Goal: Task Accomplishment & Management: Use online tool/utility

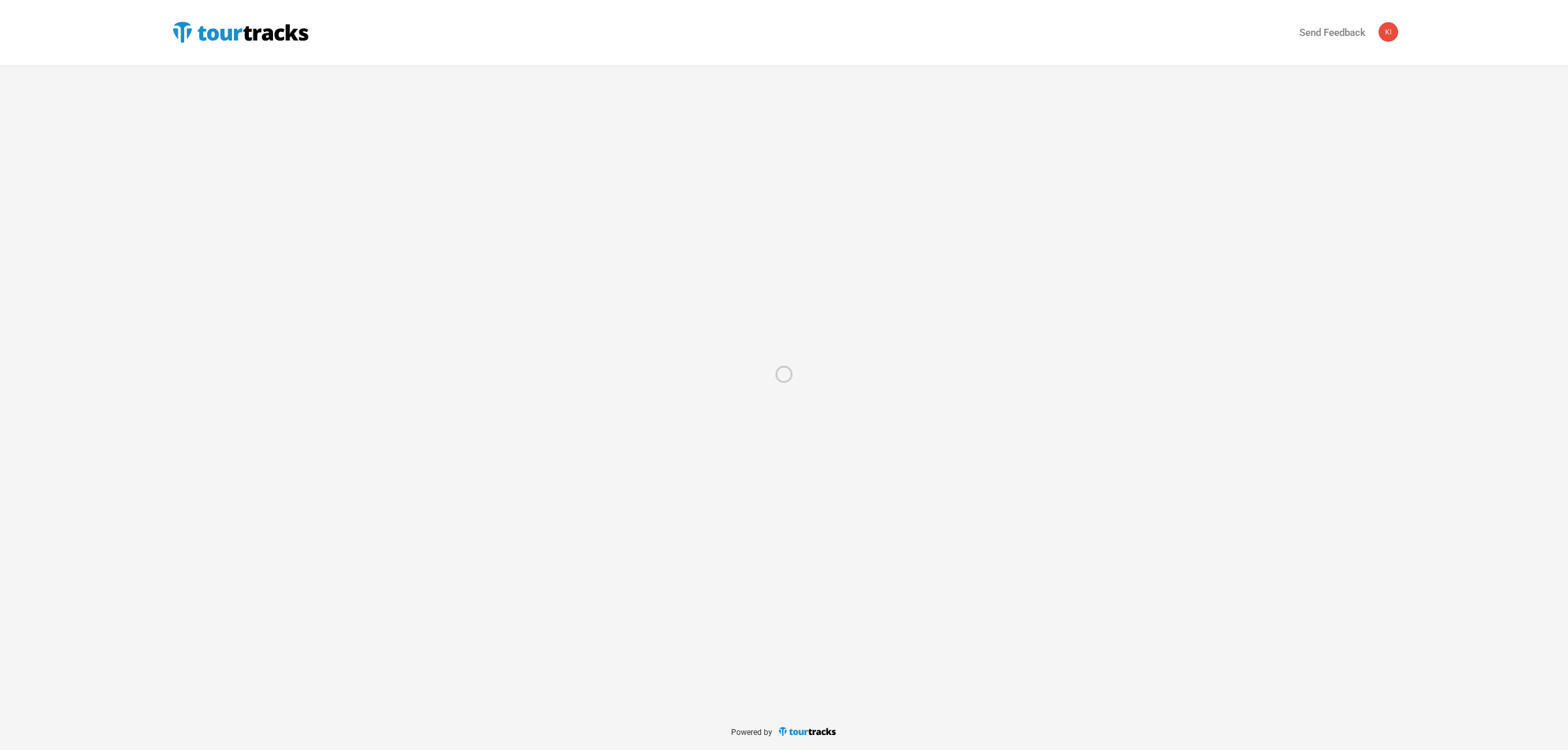
click at [216, 26] on div at bounding box center [784, 375] width 1568 height 750
click at [187, 28] on div at bounding box center [784, 375] width 1568 height 750
click at [289, 31] on div at bounding box center [784, 375] width 1568 height 750
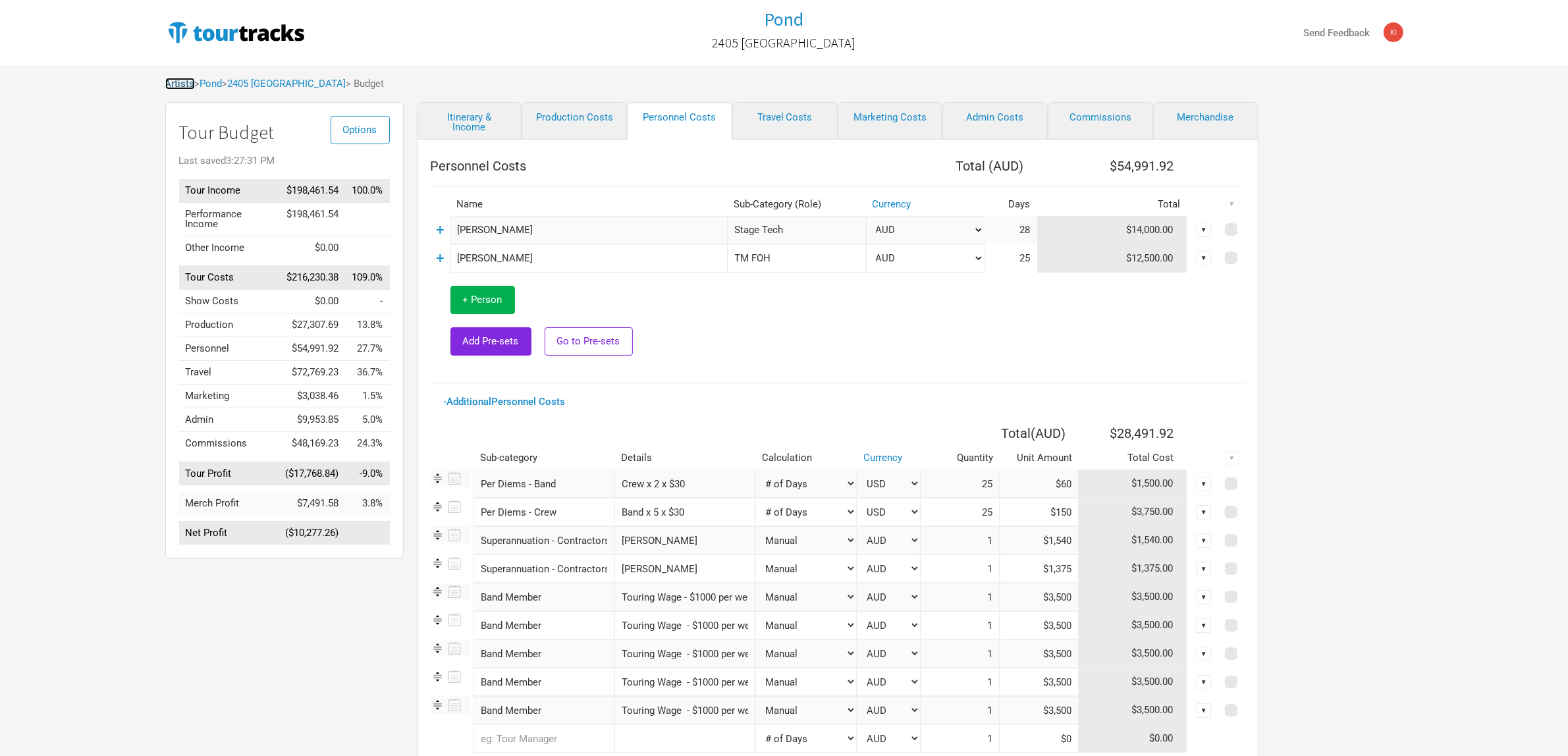
click at [189, 85] on link "Artists" at bounding box center [180, 84] width 29 height 12
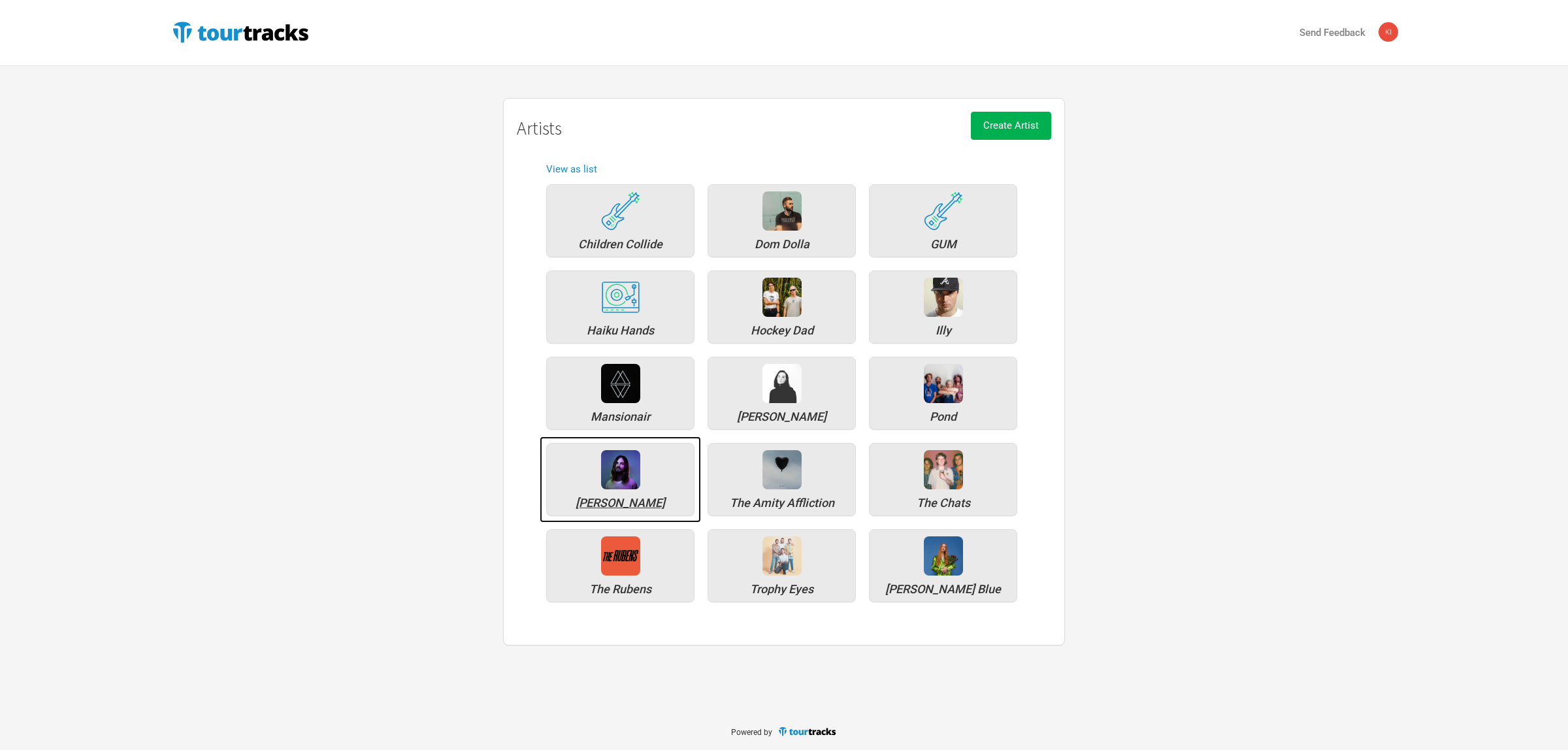
click at [612, 481] on div at bounding box center [620, 469] width 39 height 39
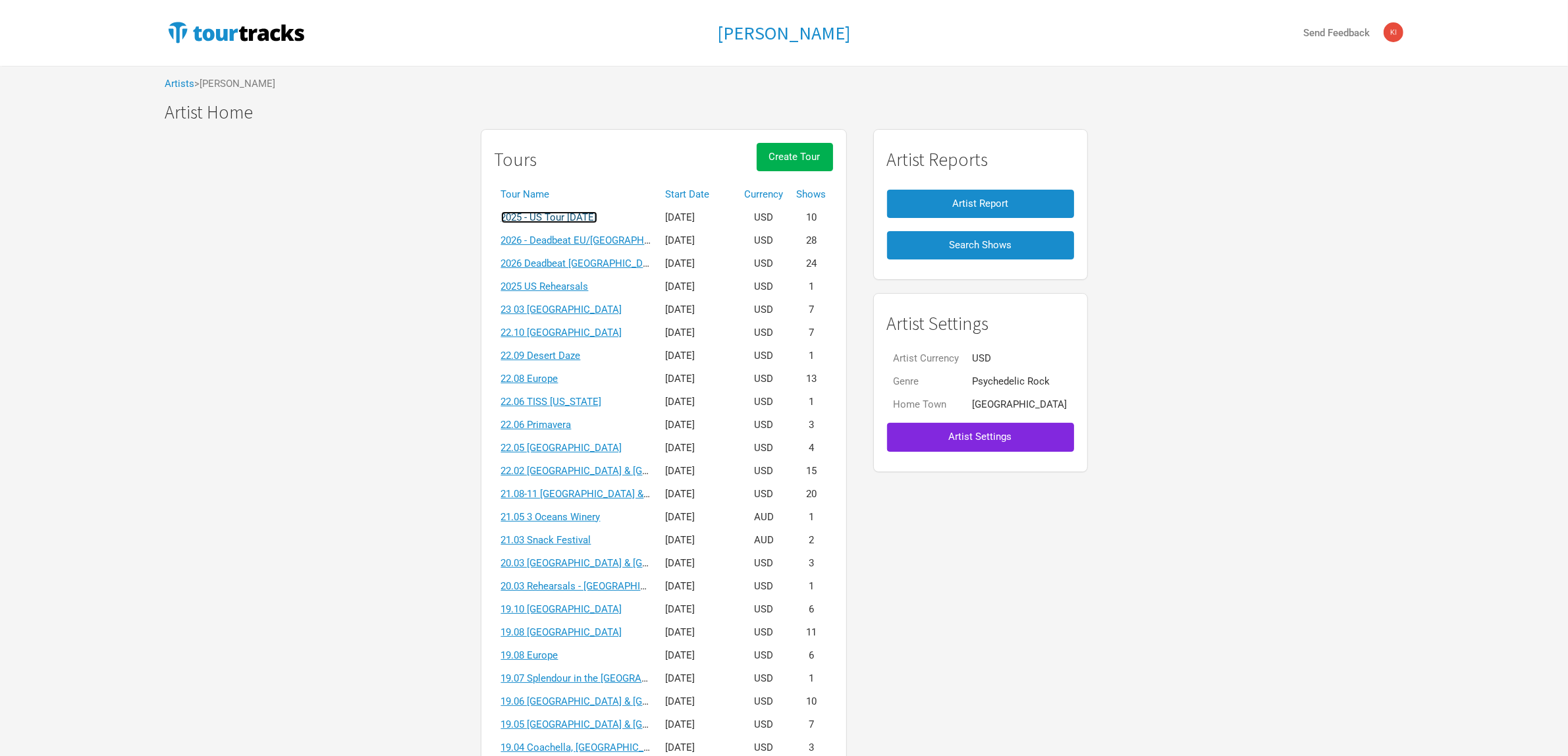
click at [598, 216] on link "2025 - US Tour [DATE]" at bounding box center [549, 217] width 96 height 12
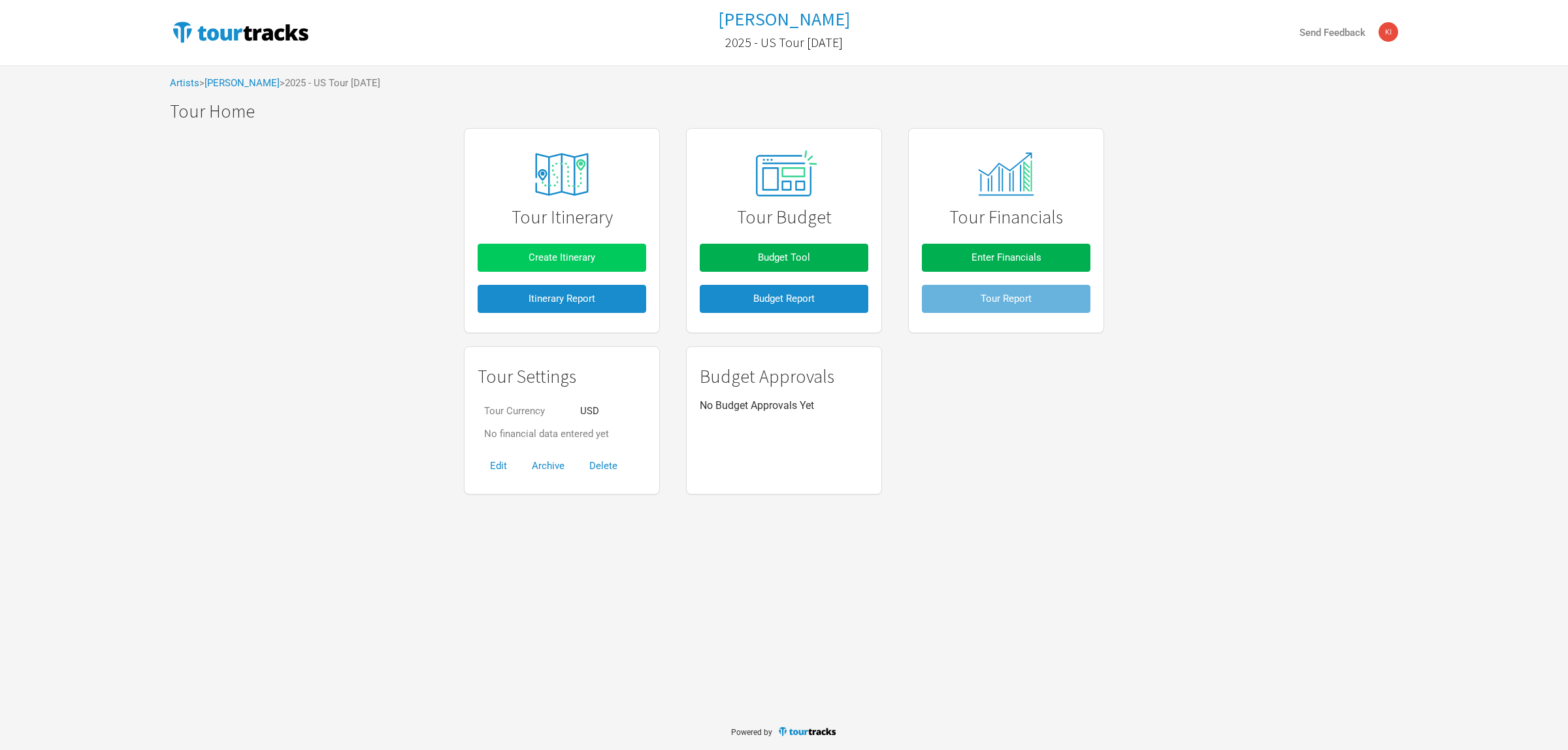
click at [579, 255] on span "Create Itinerary" at bounding box center [561, 257] width 67 height 12
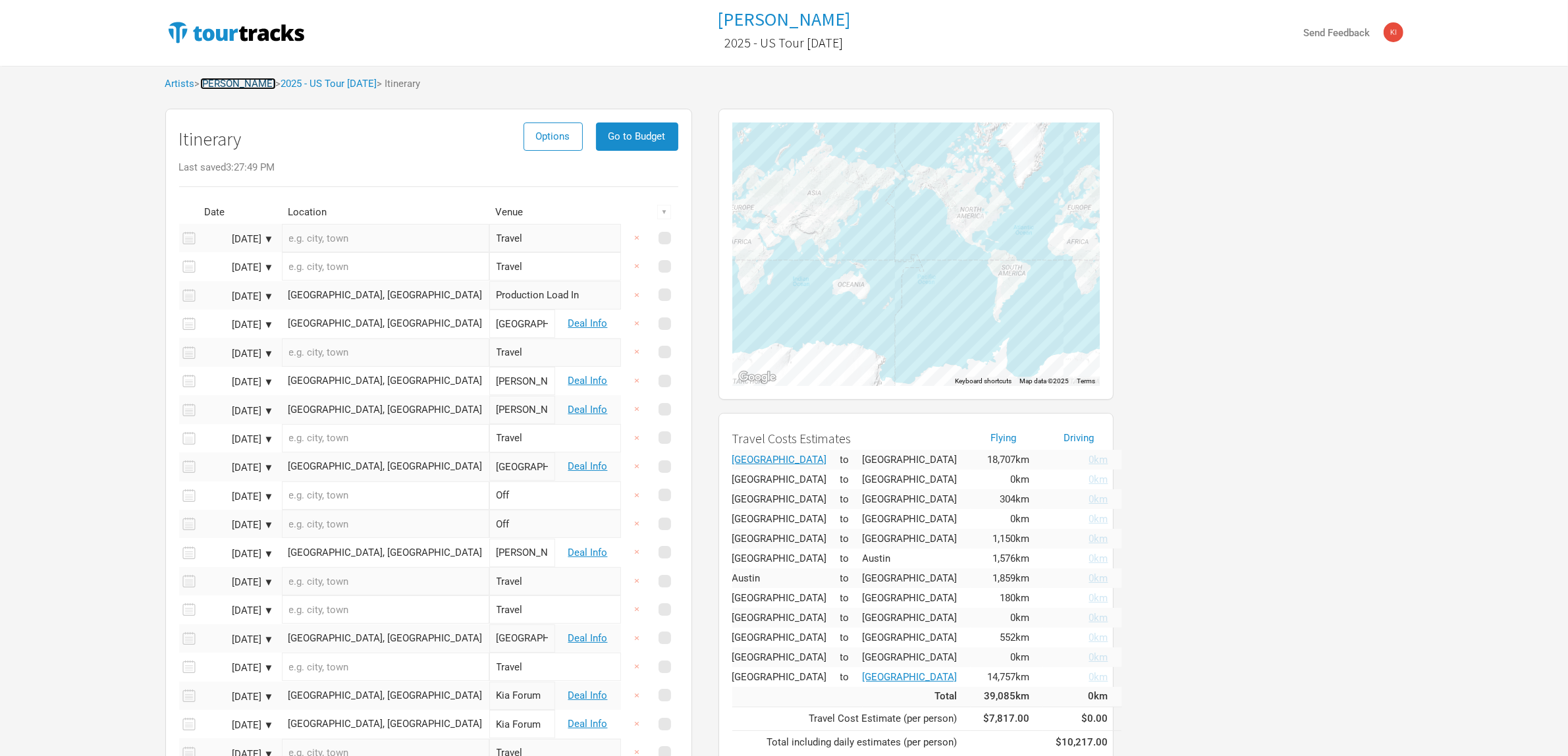
click at [217, 85] on link "[PERSON_NAME]" at bounding box center [238, 84] width 75 height 12
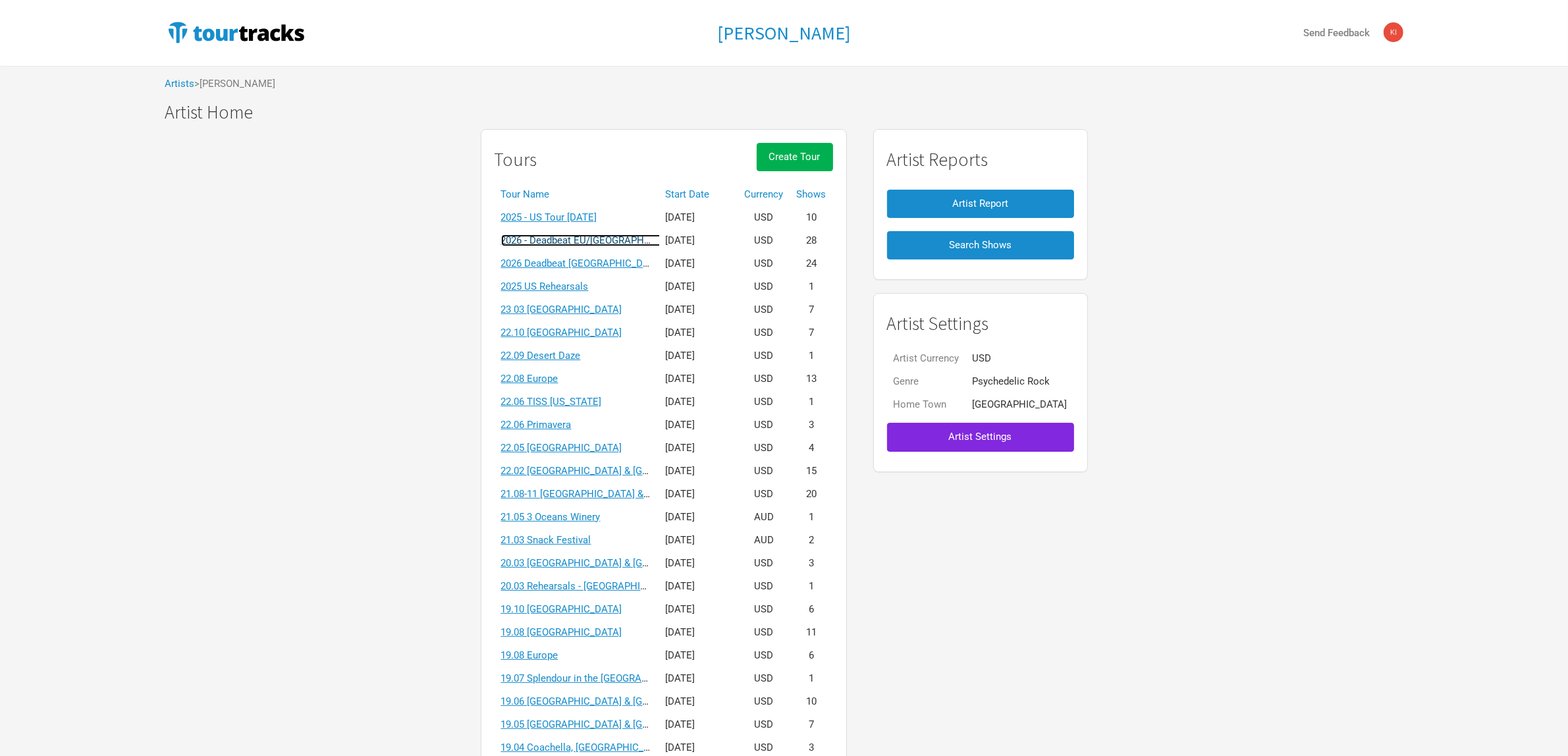
click at [632, 241] on link "2026 - Deadbeat EU/[GEOGRAPHIC_DATA] [DATE]" at bounding box center [609, 241] width 217 height 12
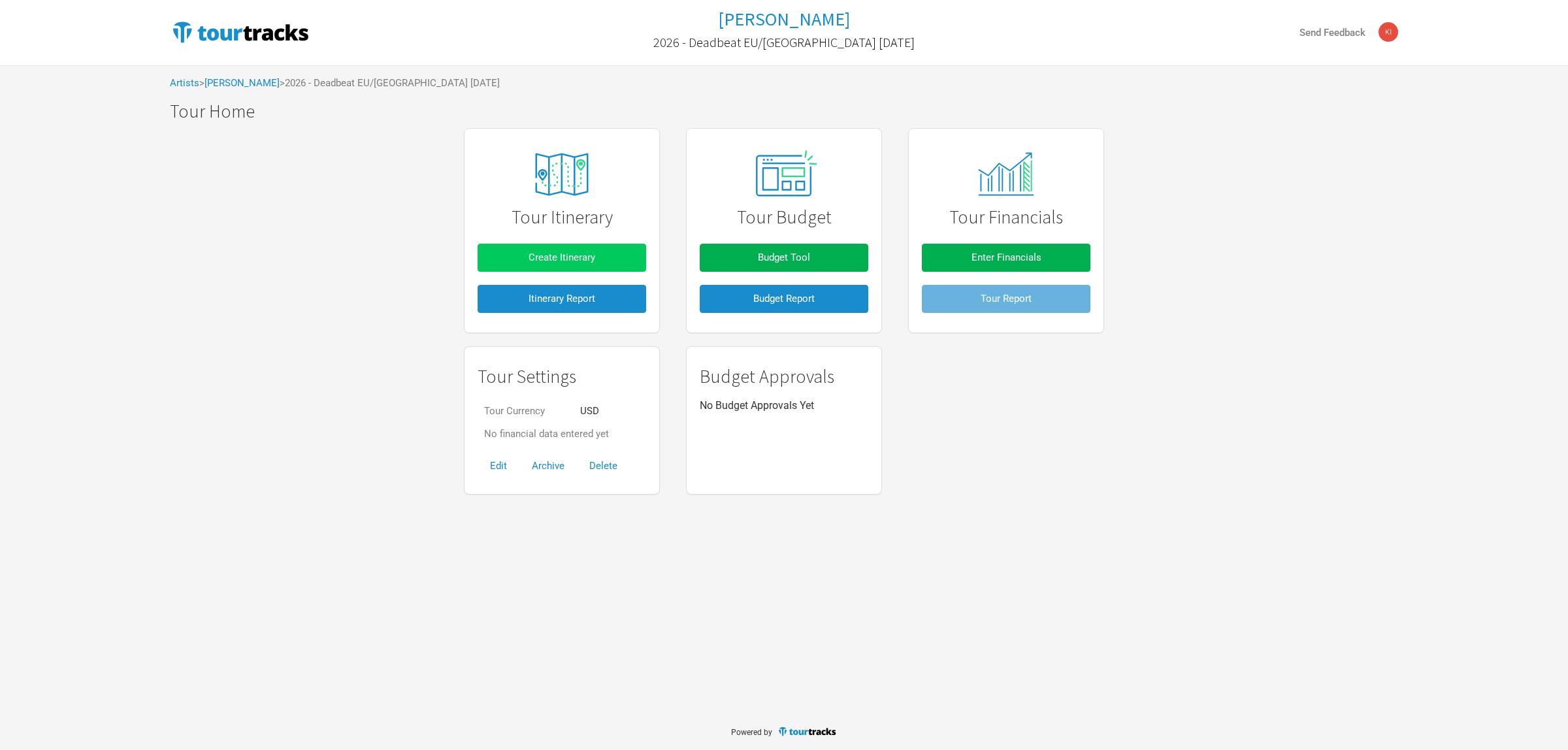
click at [617, 256] on button "Create Itinerary" at bounding box center [561, 258] width 168 height 28
click at [230, 87] on link "[PERSON_NAME]" at bounding box center [242, 83] width 75 height 12
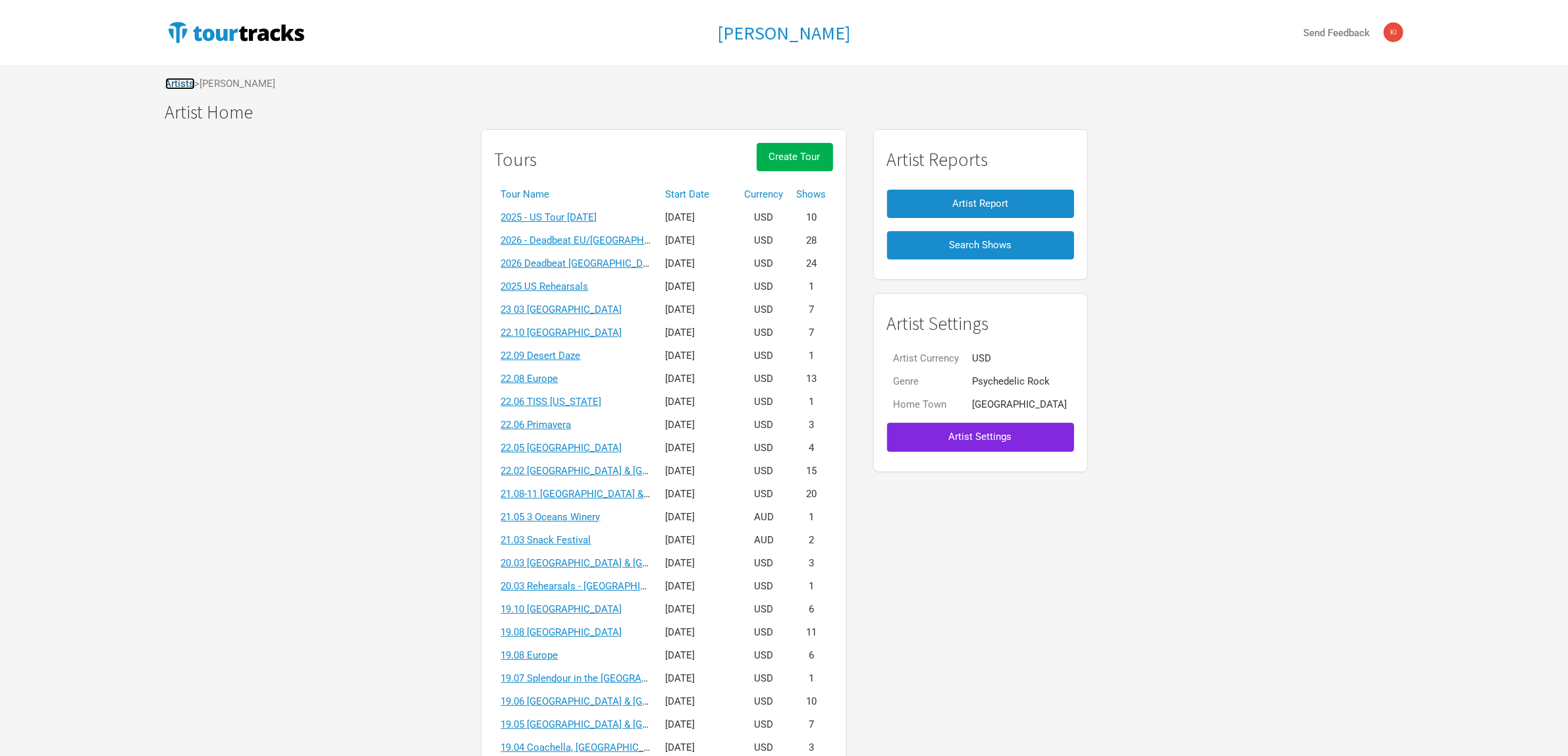
click at [186, 89] on link "Artists" at bounding box center [180, 84] width 29 height 12
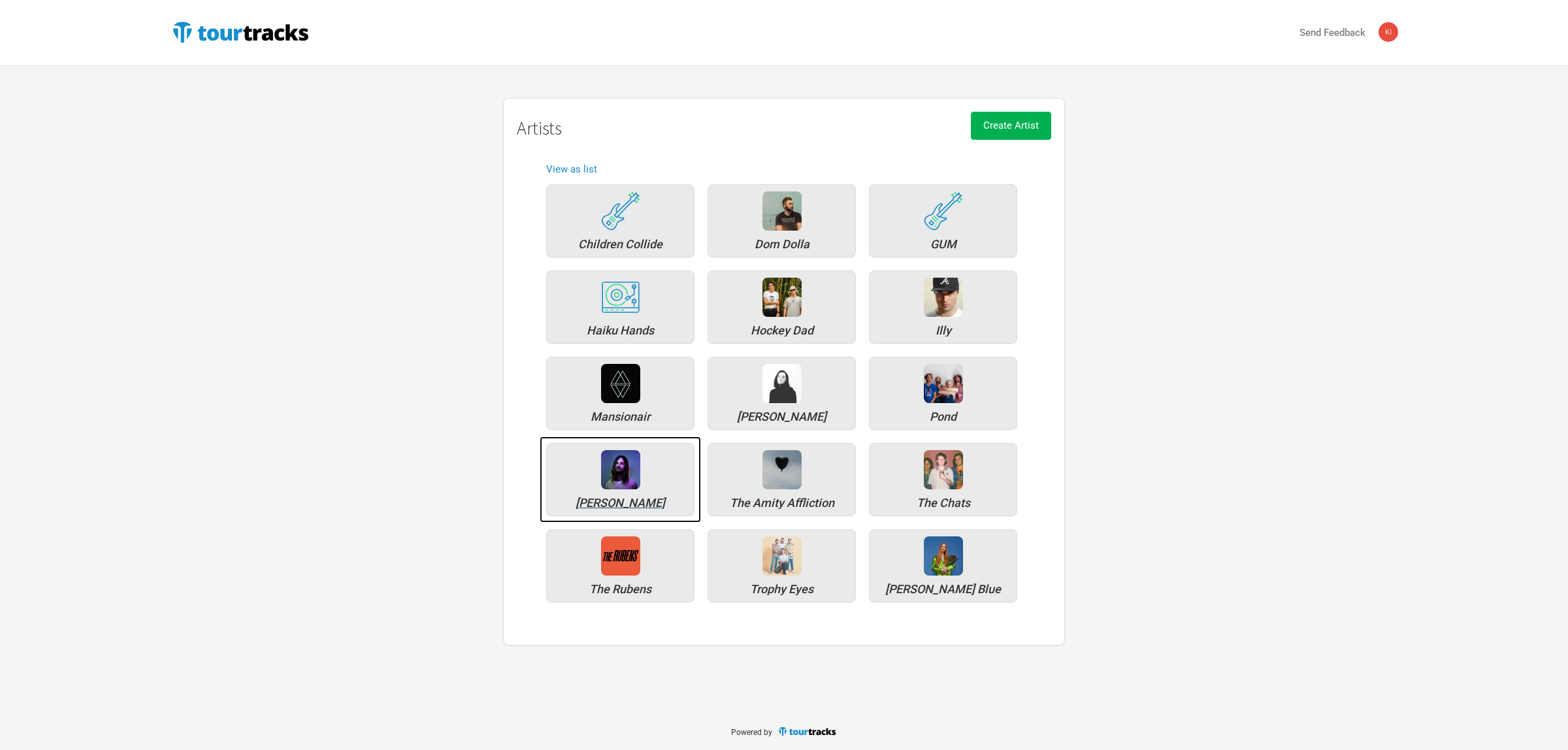
click at [605, 495] on div "[PERSON_NAME]" at bounding box center [620, 480] width 148 height 73
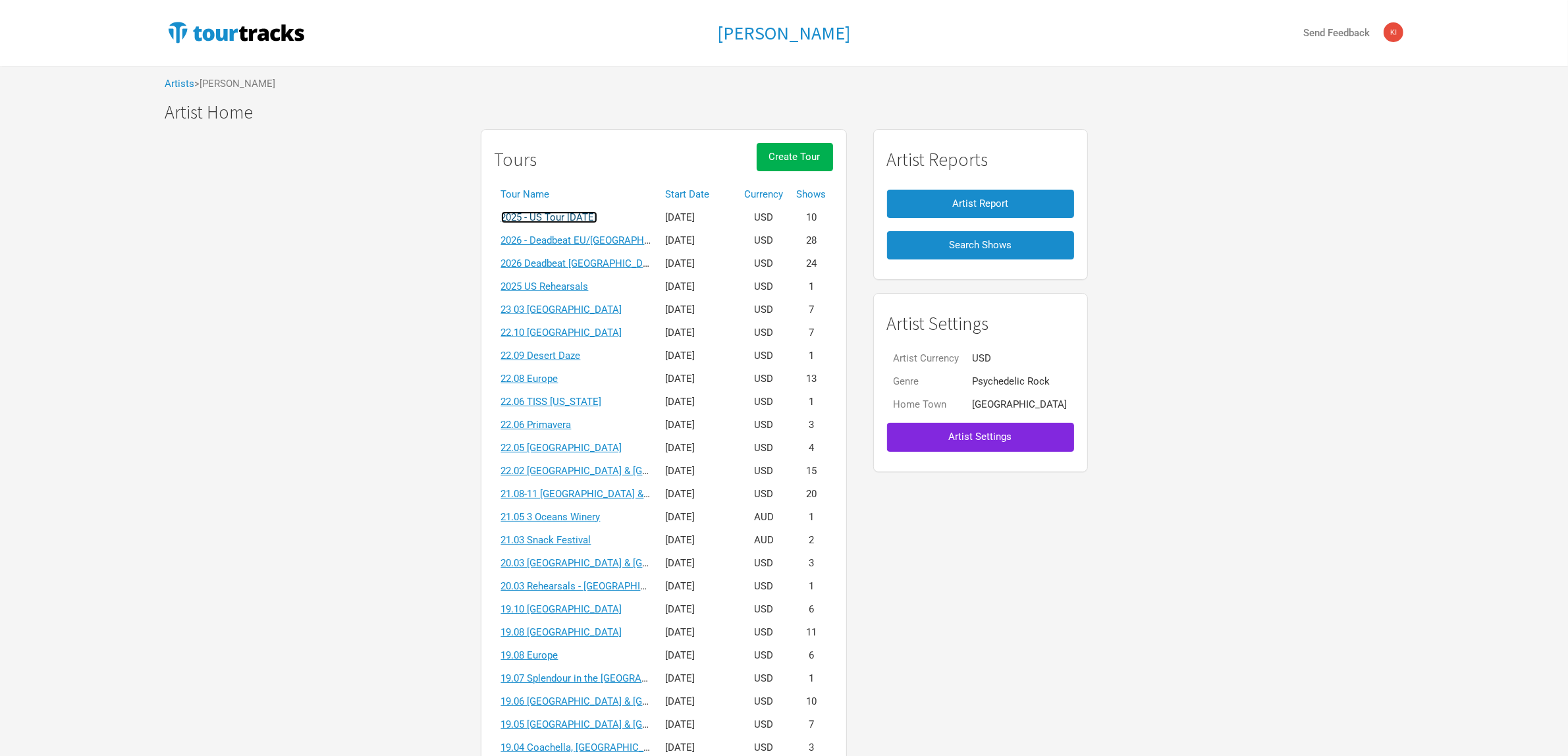
click at [587, 220] on link "2025 - US Tour [DATE]" at bounding box center [549, 217] width 96 height 12
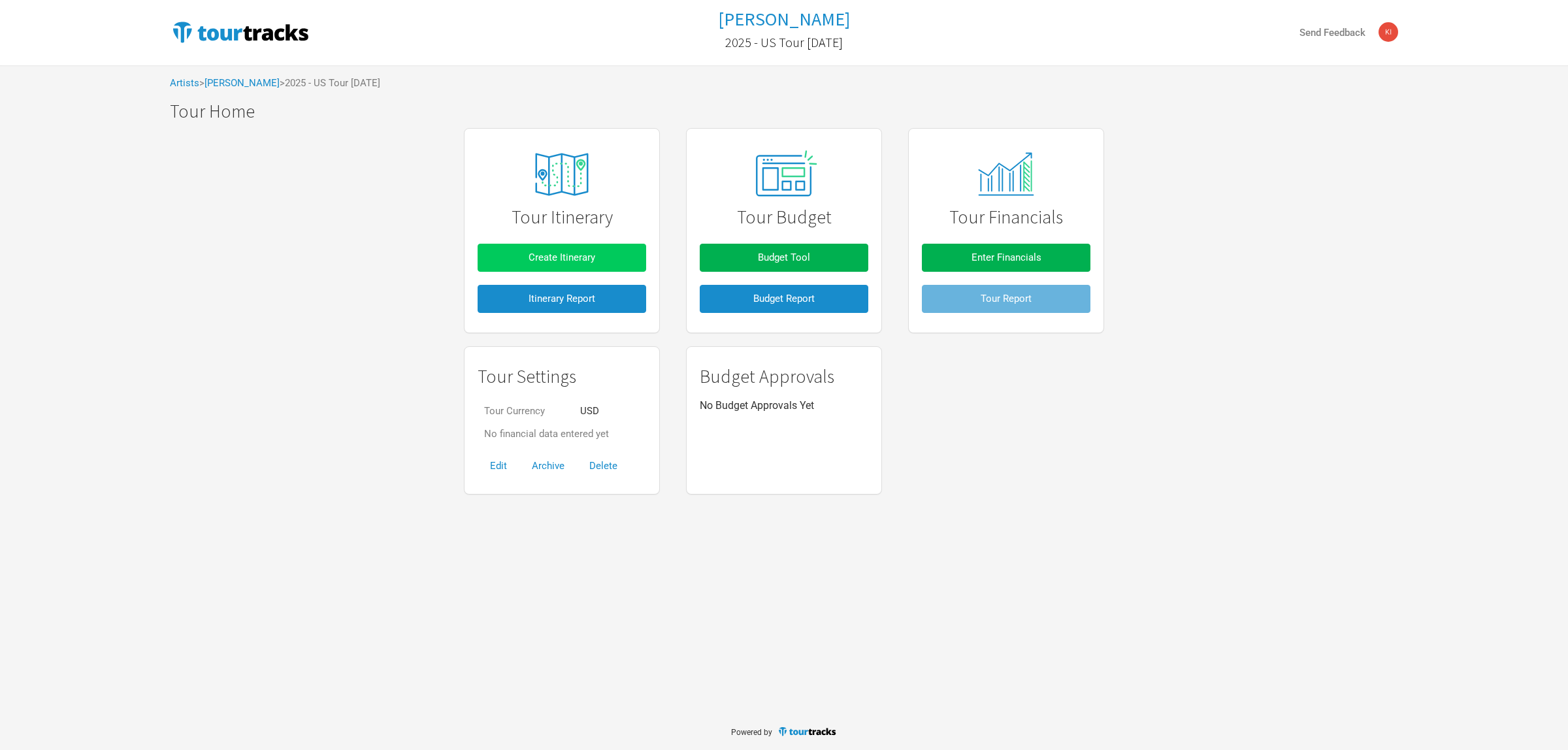
click at [614, 254] on button "Create Itinerary" at bounding box center [561, 258] width 168 height 28
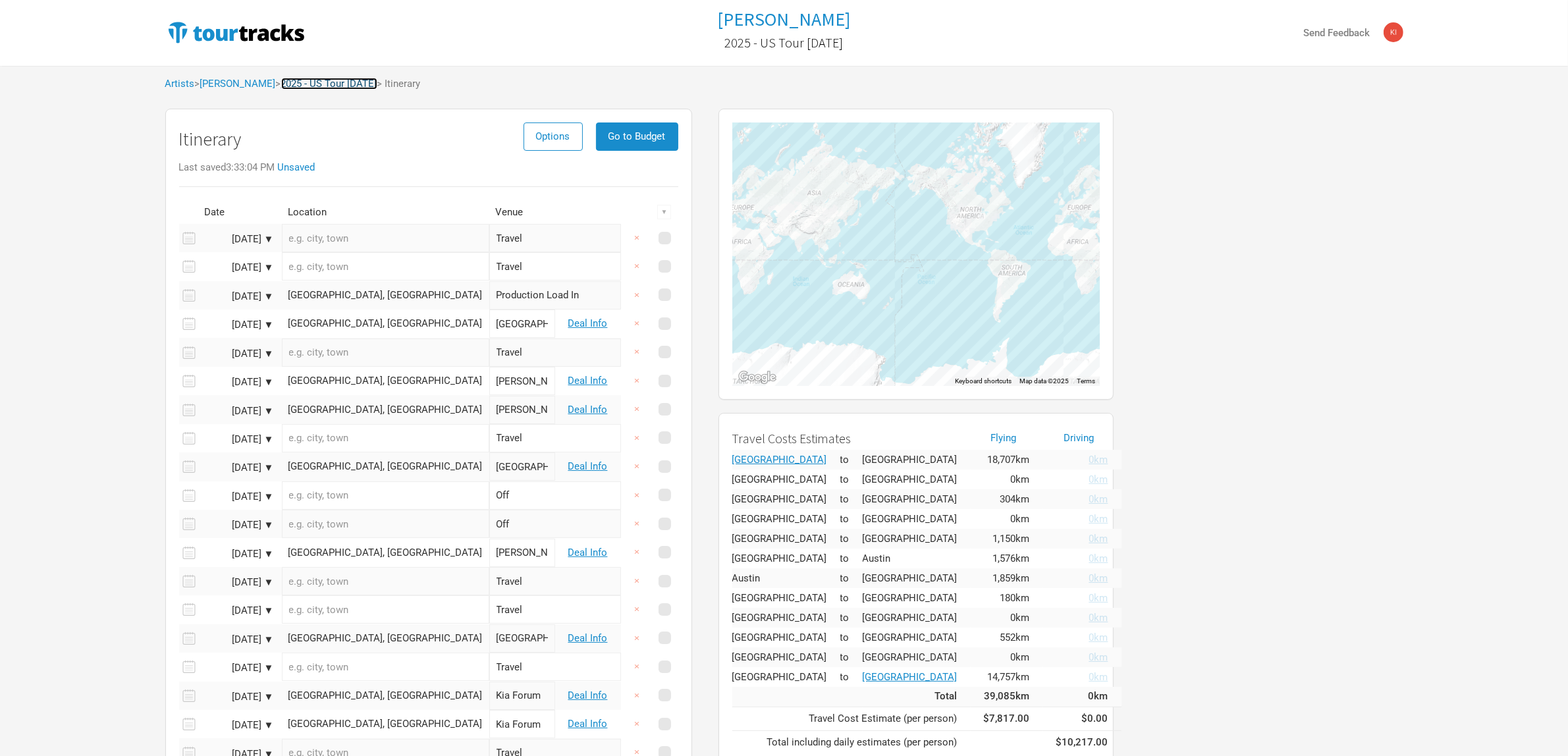
click at [351, 84] on link "2025 - US Tour [DATE]" at bounding box center [329, 84] width 96 height 12
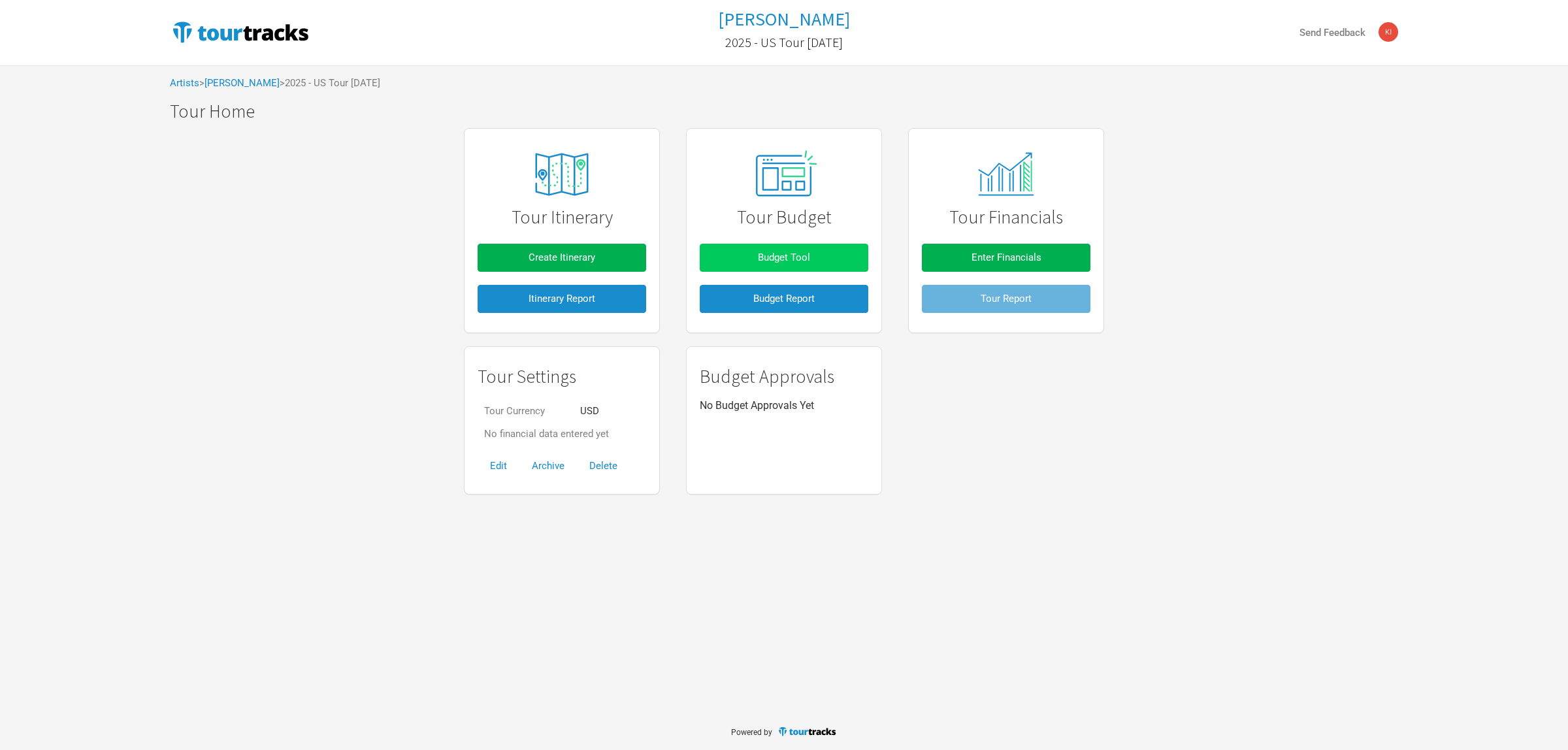
click at [774, 247] on button "Budget Tool" at bounding box center [784, 258] width 168 height 28
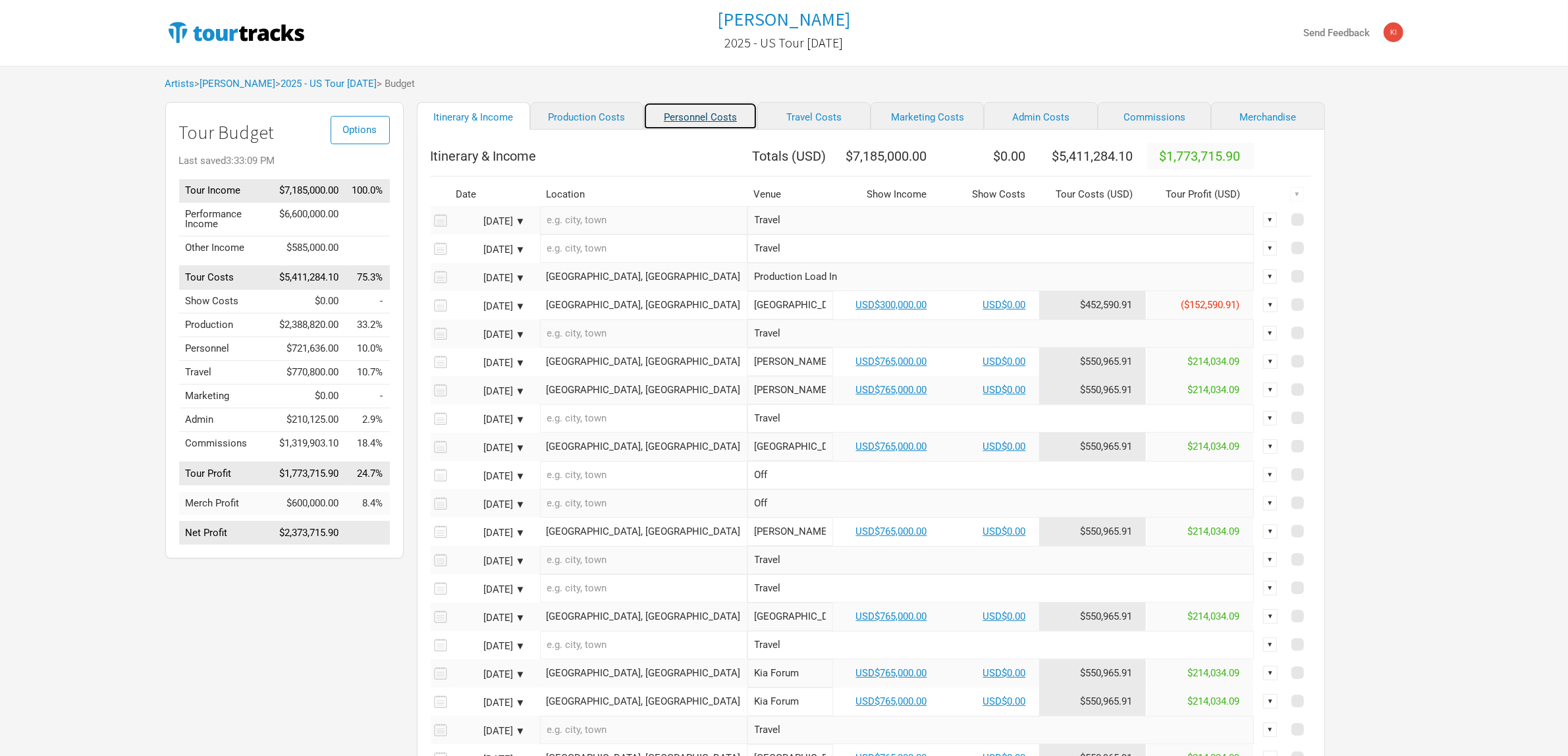
click at [674, 116] on link "Personnel Costs" at bounding box center [700, 115] width 113 height 28
select select "Total Days"
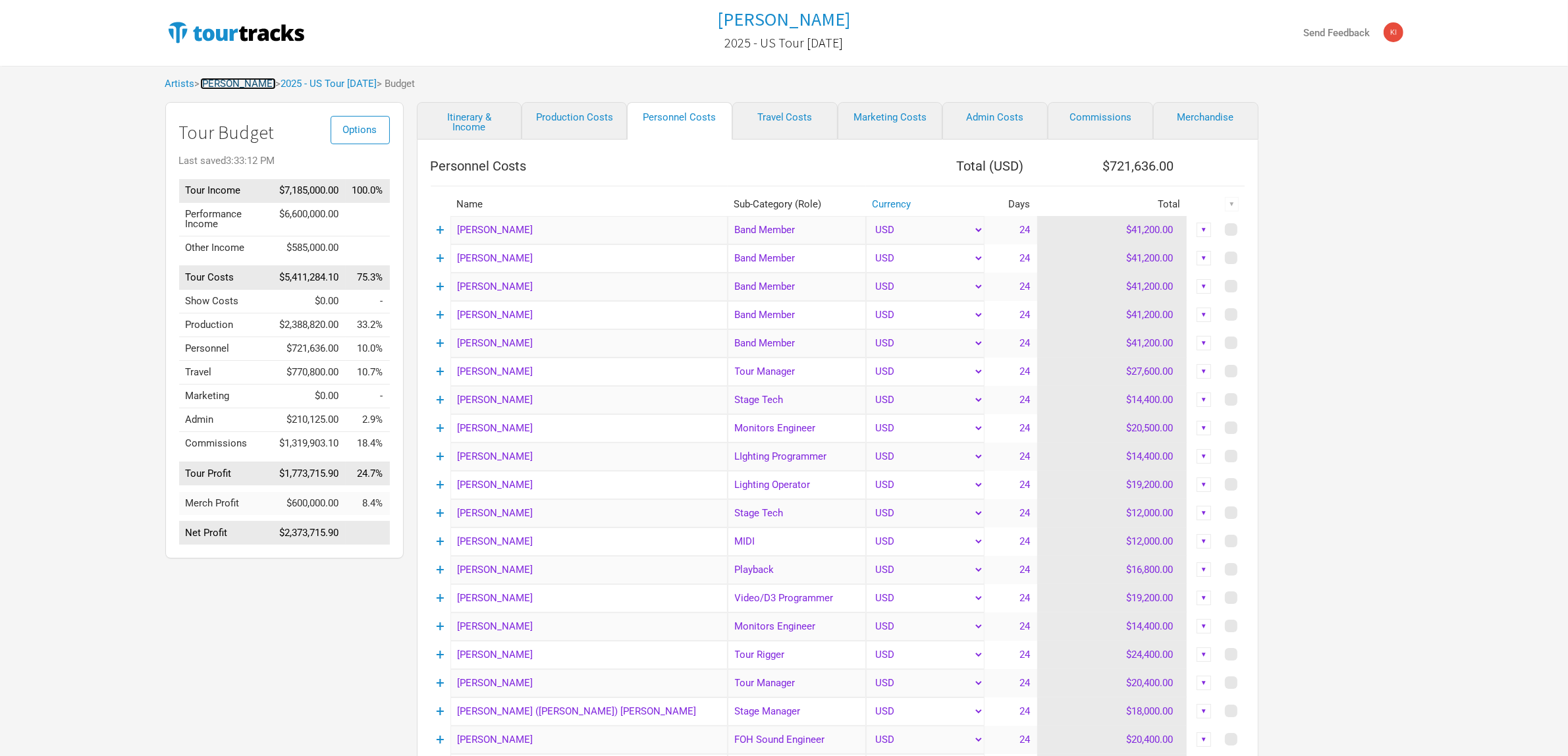
click at [242, 83] on link "[PERSON_NAME]" at bounding box center [238, 84] width 75 height 12
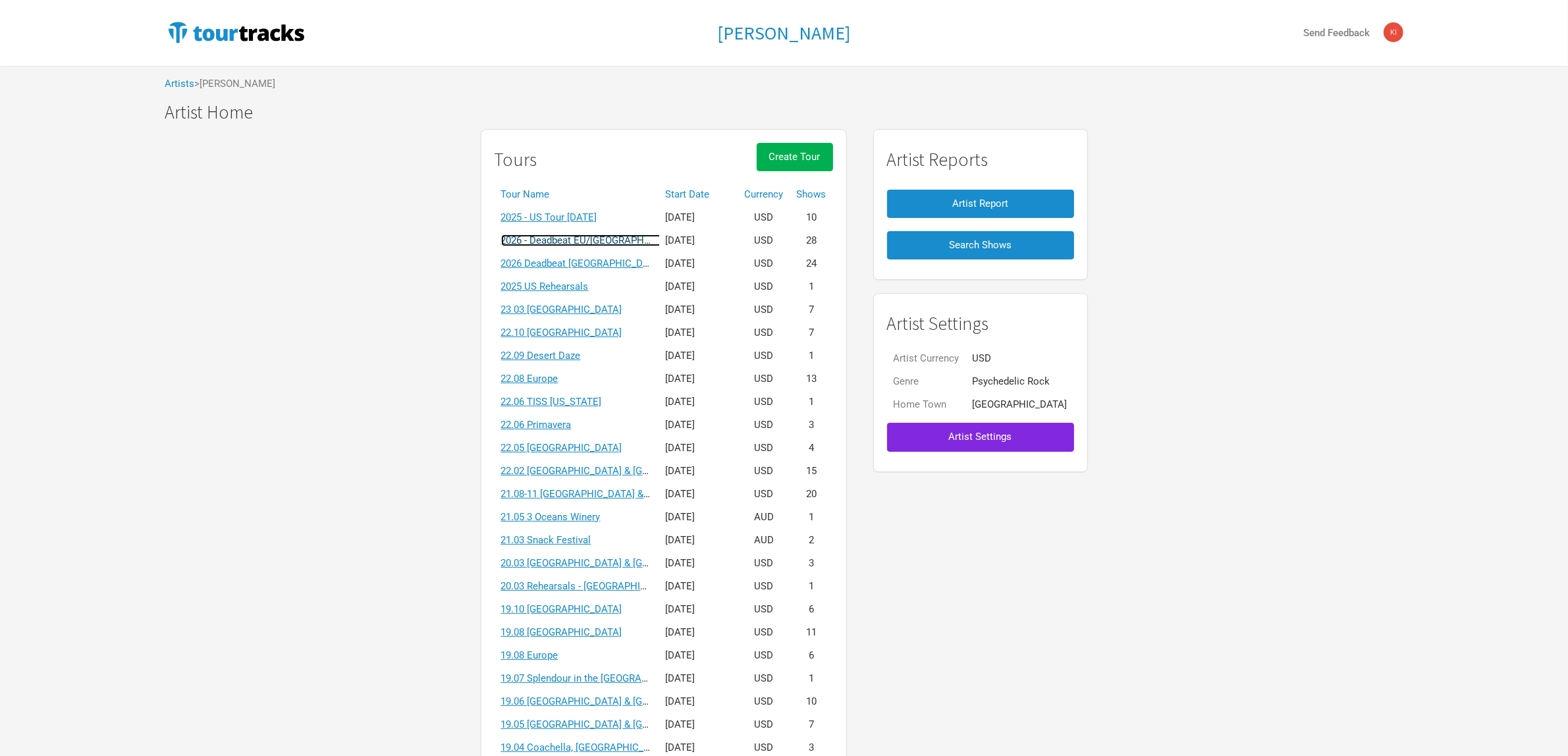
click at [627, 239] on link "2026 - Deadbeat EU/[GEOGRAPHIC_DATA] [DATE]" at bounding box center [609, 241] width 217 height 12
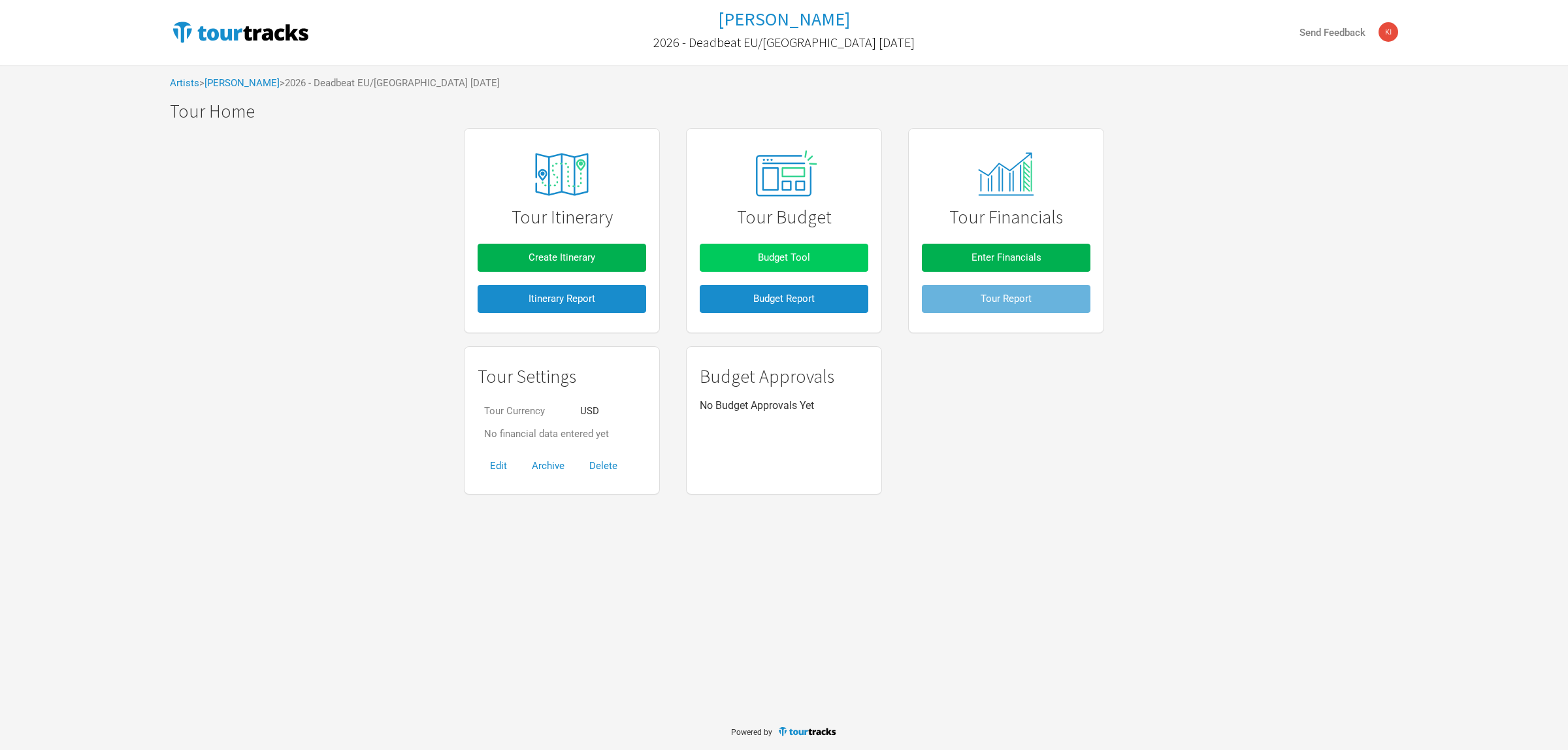
click at [771, 255] on span "Budget Tool" at bounding box center [784, 257] width 52 height 12
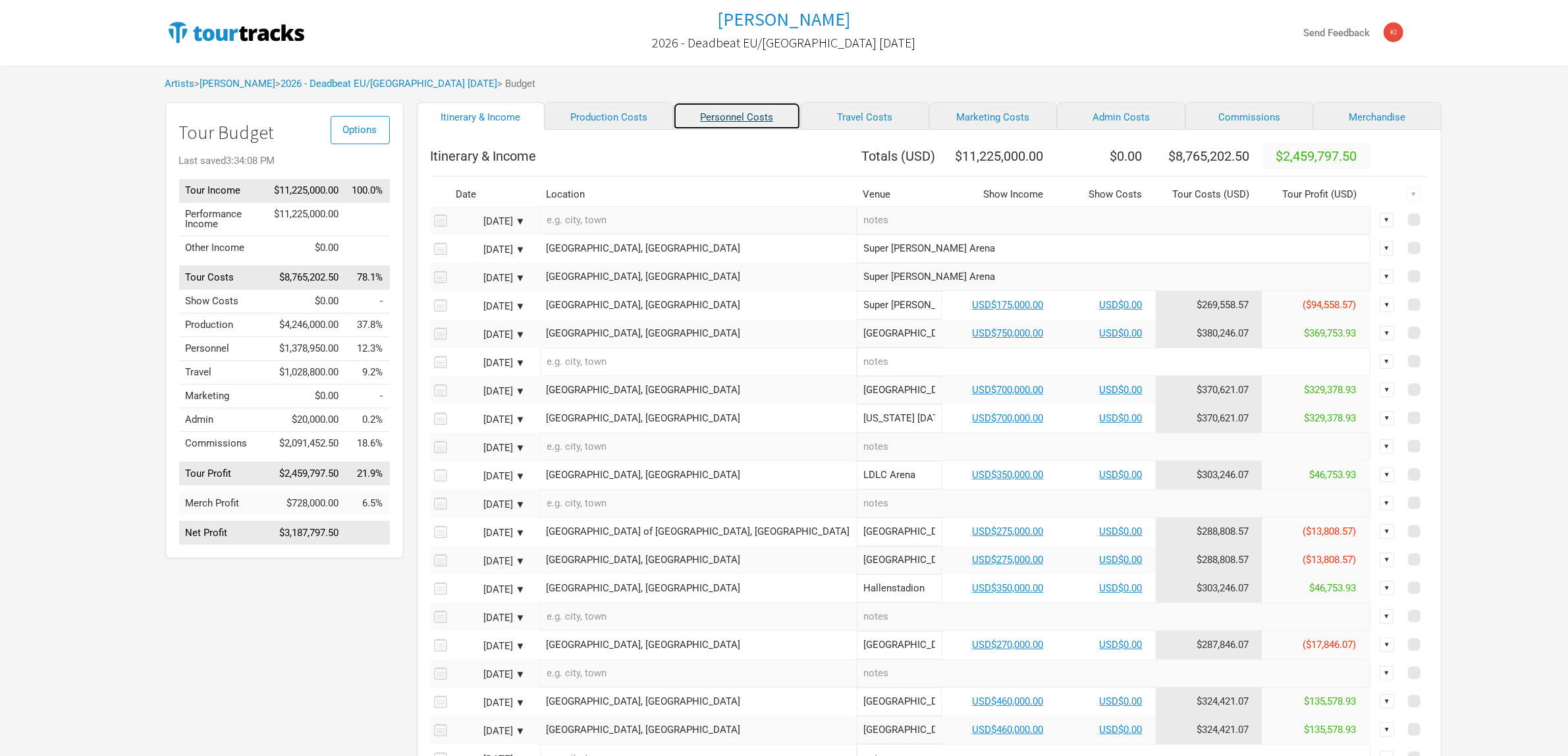
click at [698, 116] on link "Personnel Costs" at bounding box center [737, 115] width 128 height 28
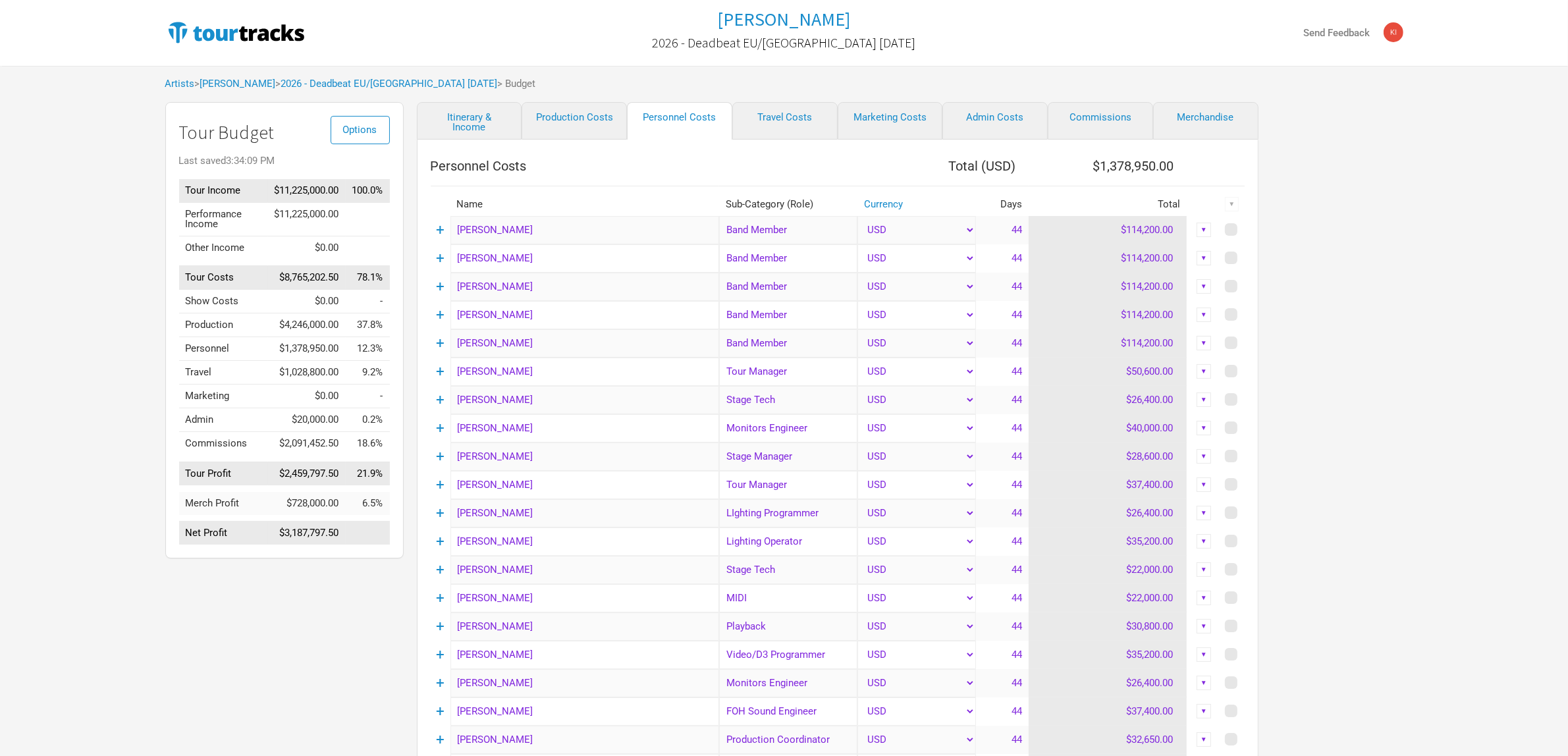
drag, startPoint x: 1436, startPoint y: 292, endPoint x: 1305, endPoint y: 219, distance: 150.0
click at [1425, 290] on div "Tame Impala 2026 - Deadbeat EU/[GEOGRAPHIC_DATA] [DATE] Send Feedback Artists >…" at bounding box center [784, 602] width 1568 height 1205
